Goal: Understand process/instructions

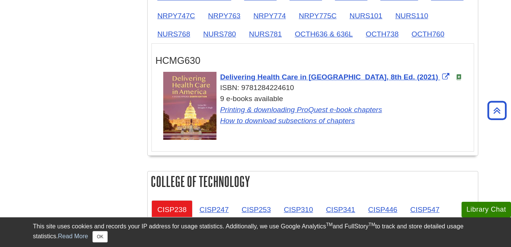
scroll to position [763, 0]
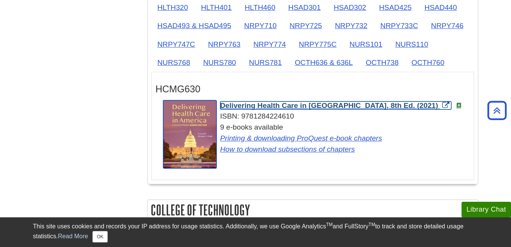
click at [266, 105] on span "Delivering Health Care in [GEOGRAPHIC_DATA], 8th Ed. (2021)" at bounding box center [329, 106] width 218 height 8
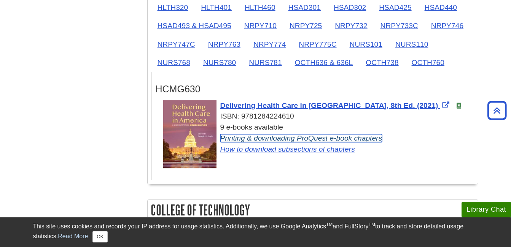
click at [326, 139] on link "Printing & downloading ProQuest e-book chapters" at bounding box center [301, 138] width 162 height 8
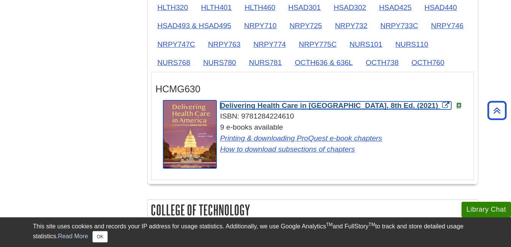
click at [398, 103] on link "Delivering Health Care in [GEOGRAPHIC_DATA], 8th Ed. (2021)" at bounding box center [335, 106] width 231 height 8
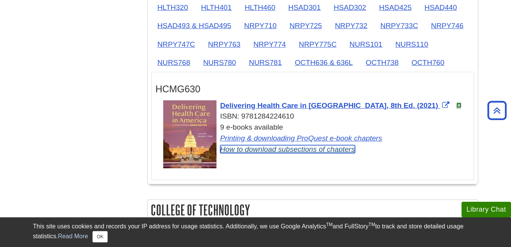
click at [236, 150] on link "How to download subsections of chapters" at bounding box center [287, 149] width 135 height 8
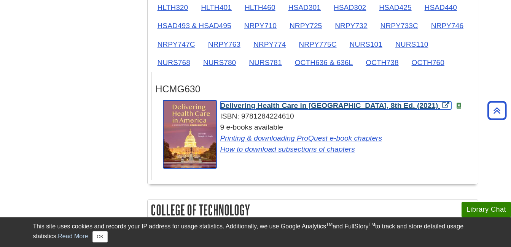
click at [193, 125] on img "Link opens in new window" at bounding box center [189, 134] width 53 height 69
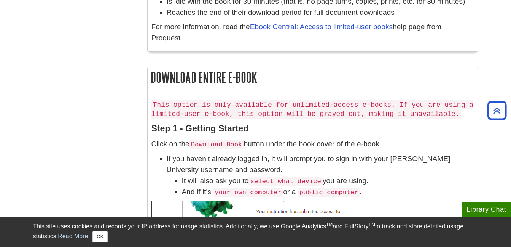
scroll to position [1412, 0]
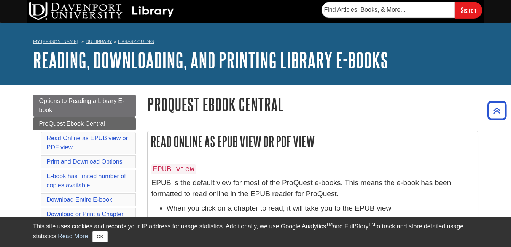
scroll to position [2605, 0]
